Goal: Information Seeking & Learning: Learn about a topic

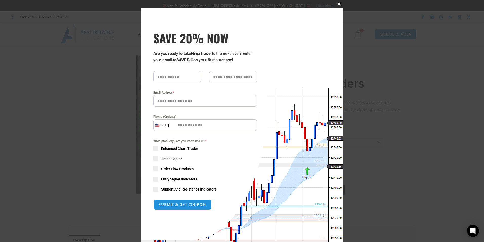
click at [338, 3] on span at bounding box center [339, 4] width 8 height 3
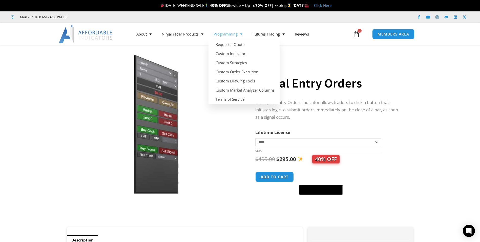
click at [234, 34] on link "Programming" at bounding box center [228, 34] width 39 height 12
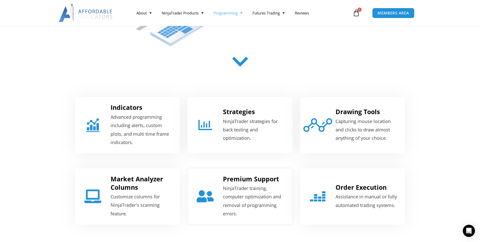
scroll to position [152, 0]
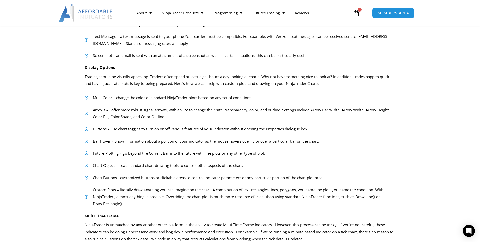
scroll to position [177, 0]
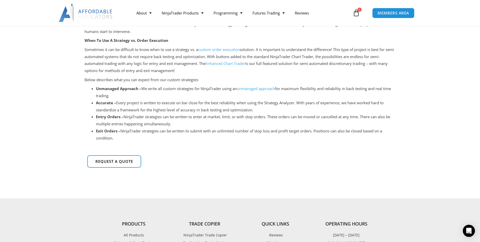
scroll to position [76, 0]
